Goal: Check status: Check status

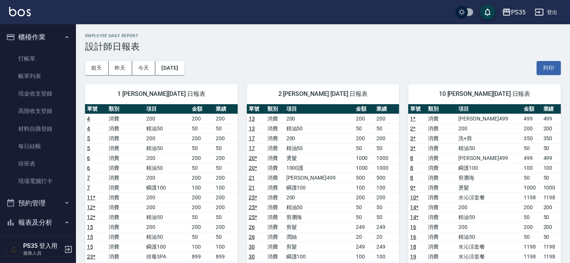
click at [94, 69] on button "前天" at bounding box center [97, 68] width 24 height 14
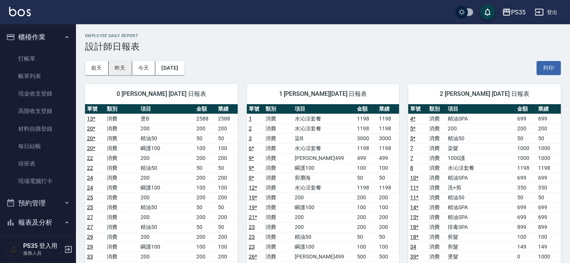
click at [115, 64] on button "昨天" at bounding box center [121, 68] width 24 height 14
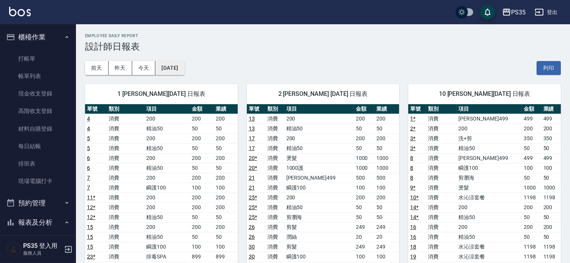
click at [184, 69] on button "[DATE]" at bounding box center [169, 68] width 29 height 14
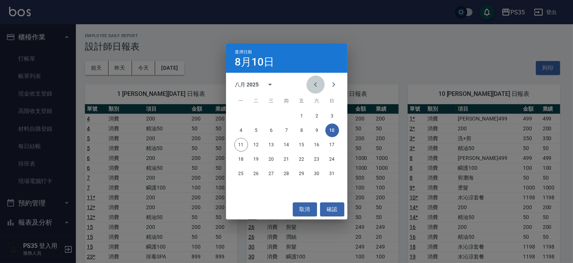
click at [311, 89] on icon "Previous month" at bounding box center [315, 84] width 9 height 9
click at [289, 127] on button "10" at bounding box center [287, 131] width 14 height 14
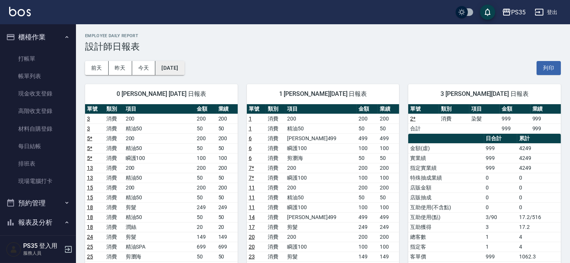
click at [184, 74] on button "[DATE]" at bounding box center [169, 68] width 29 height 14
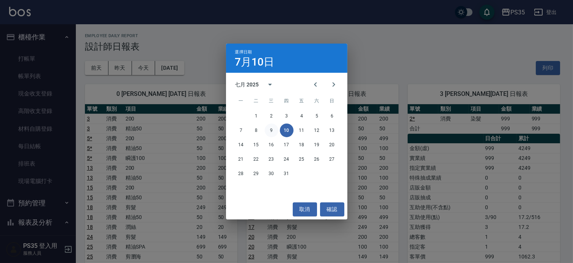
click at [274, 131] on button "9" at bounding box center [272, 131] width 14 height 14
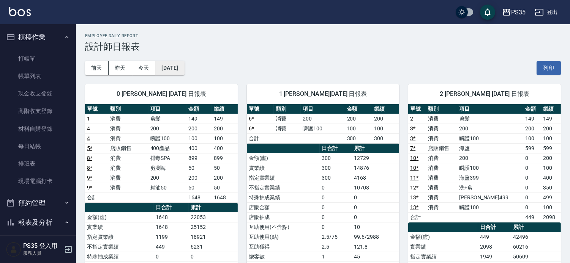
click at [177, 72] on button "[DATE]" at bounding box center [169, 68] width 29 height 14
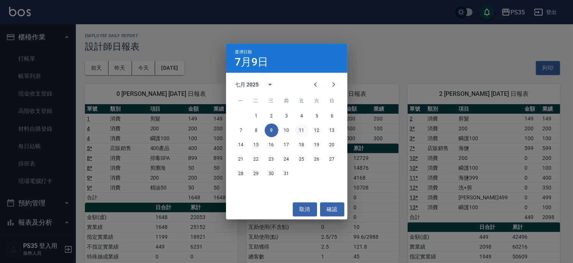
click at [302, 128] on button "11" at bounding box center [302, 131] width 14 height 14
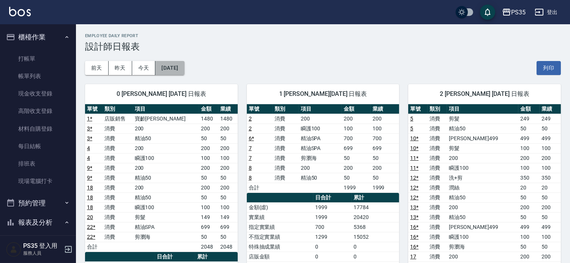
click at [184, 65] on button "[DATE]" at bounding box center [169, 68] width 29 height 14
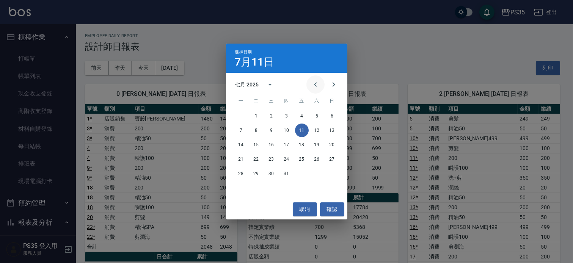
click at [313, 81] on icon "Previous month" at bounding box center [315, 84] width 9 height 9
click at [237, 187] on button "30" at bounding box center [241, 188] width 14 height 14
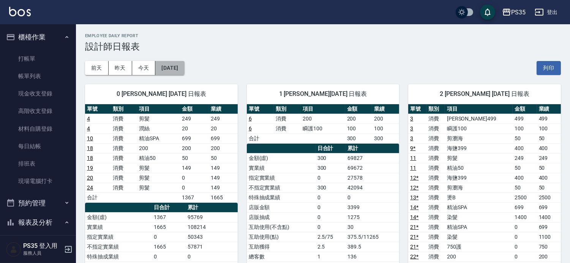
click at [184, 72] on button "[DATE]" at bounding box center [169, 68] width 29 height 14
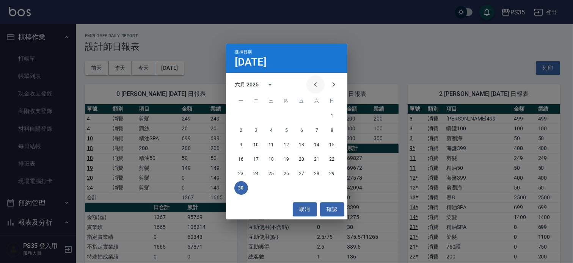
click at [311, 89] on icon "Previous month" at bounding box center [315, 84] width 9 height 9
click at [320, 173] on button "31" at bounding box center [317, 174] width 14 height 14
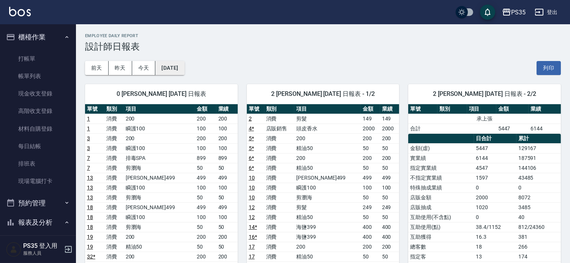
click at [176, 65] on button "[DATE]" at bounding box center [169, 68] width 29 height 14
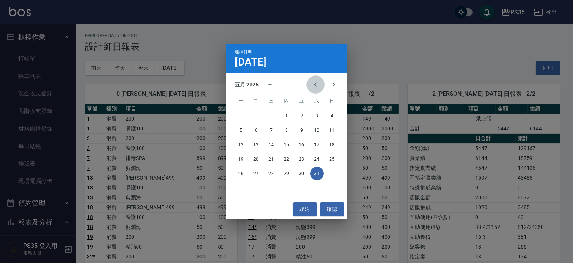
click at [311, 82] on icon "Previous month" at bounding box center [315, 84] width 9 height 9
click at [337, 83] on icon "Next month" at bounding box center [333, 84] width 9 height 9
click at [314, 130] on button "10" at bounding box center [317, 131] width 14 height 14
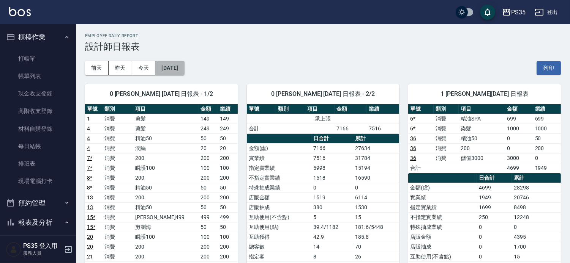
click at [170, 65] on button "[DATE]" at bounding box center [169, 68] width 29 height 14
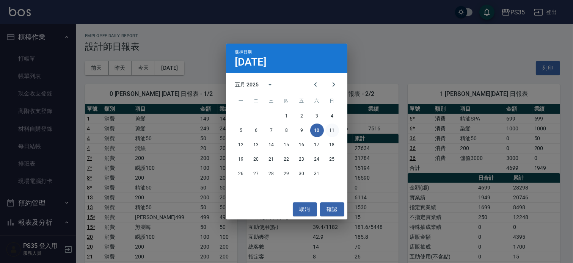
click at [330, 135] on button "11" at bounding box center [333, 131] width 14 height 14
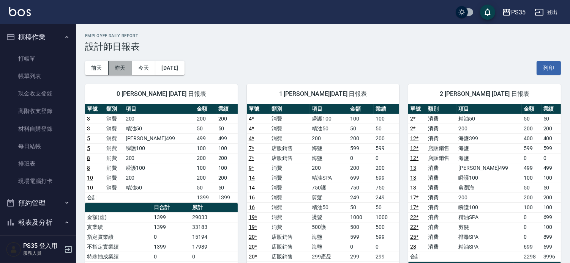
click at [118, 67] on button "昨天" at bounding box center [121, 68] width 24 height 14
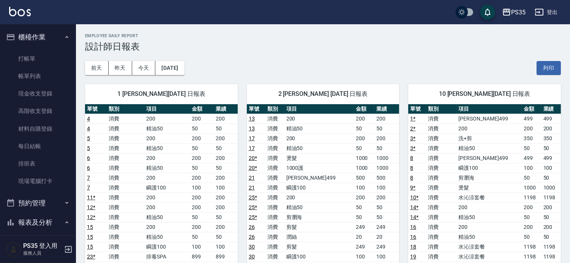
click at [109, 61] on button "昨天" at bounding box center [121, 68] width 24 height 14
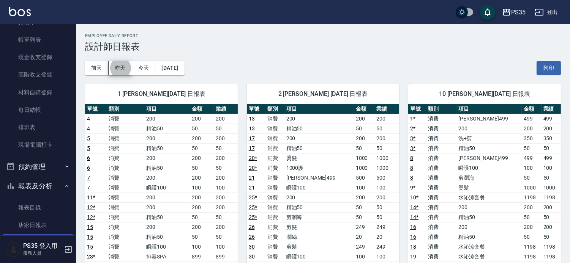
scroll to position [126, 0]
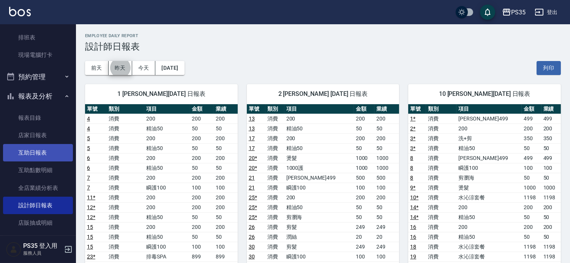
click at [50, 156] on link "互助日報表" at bounding box center [38, 152] width 70 height 17
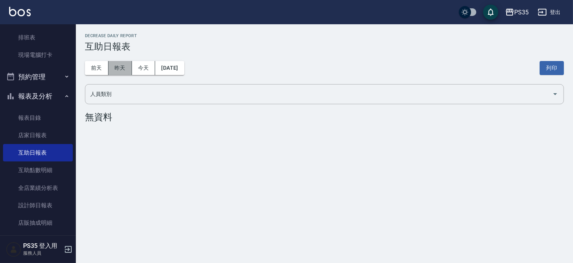
click at [118, 68] on button "昨天" at bounding box center [121, 68] width 24 height 14
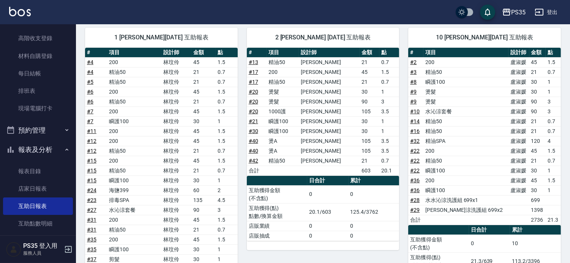
scroll to position [168, 0]
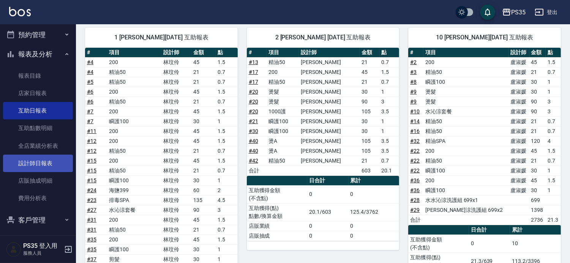
click at [42, 159] on link "設計師日報表" at bounding box center [38, 163] width 70 height 17
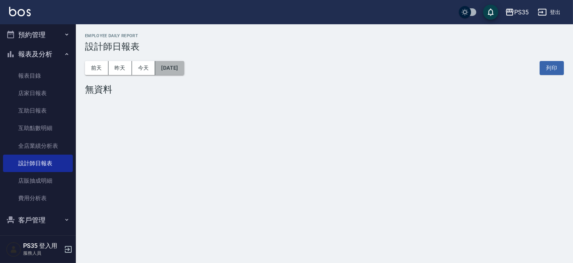
click at [165, 66] on button "[DATE]" at bounding box center [169, 68] width 29 height 14
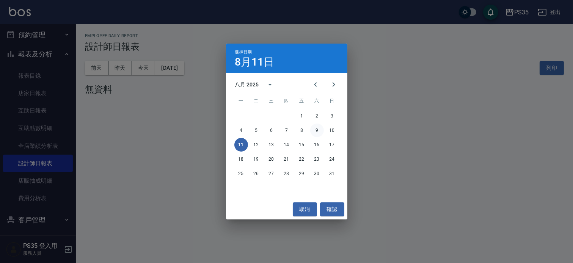
click at [315, 131] on button "9" at bounding box center [317, 131] width 14 height 14
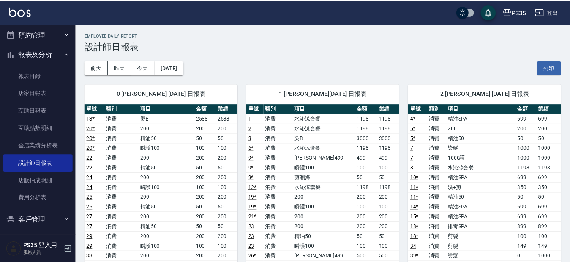
scroll to position [211, 0]
